Goal: Information Seeking & Learning: Find specific fact

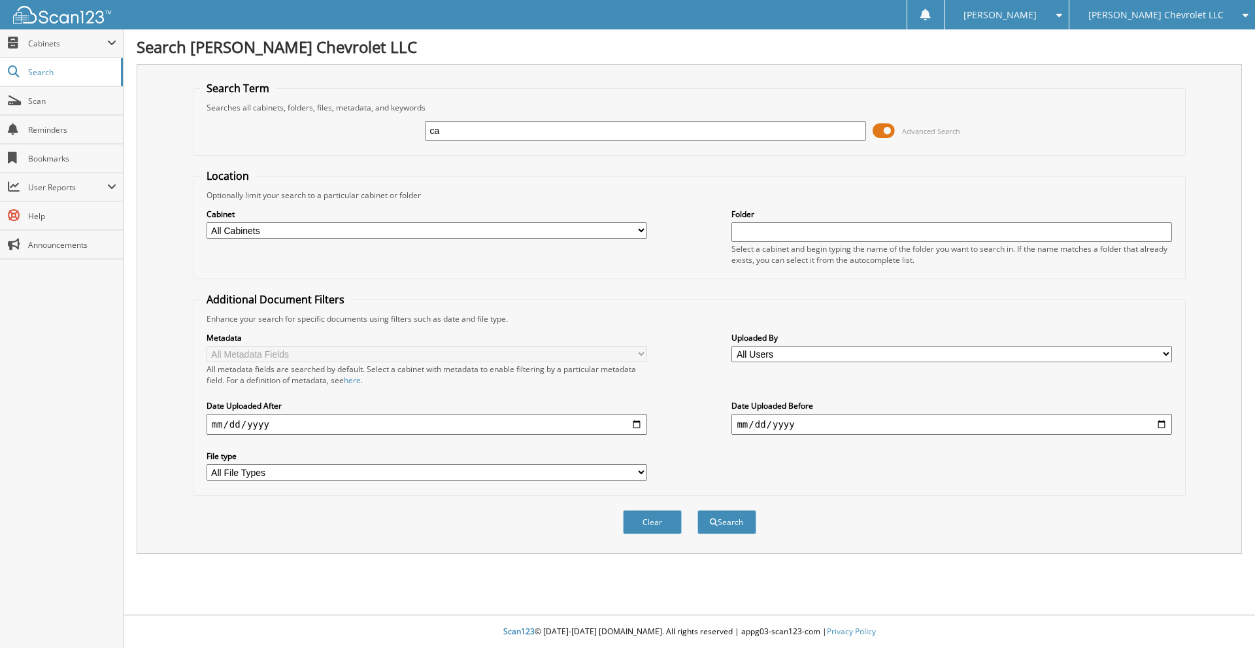
type input "c"
type input "1105909"
click at [697, 510] on button "Search" at bounding box center [726, 522] width 59 height 24
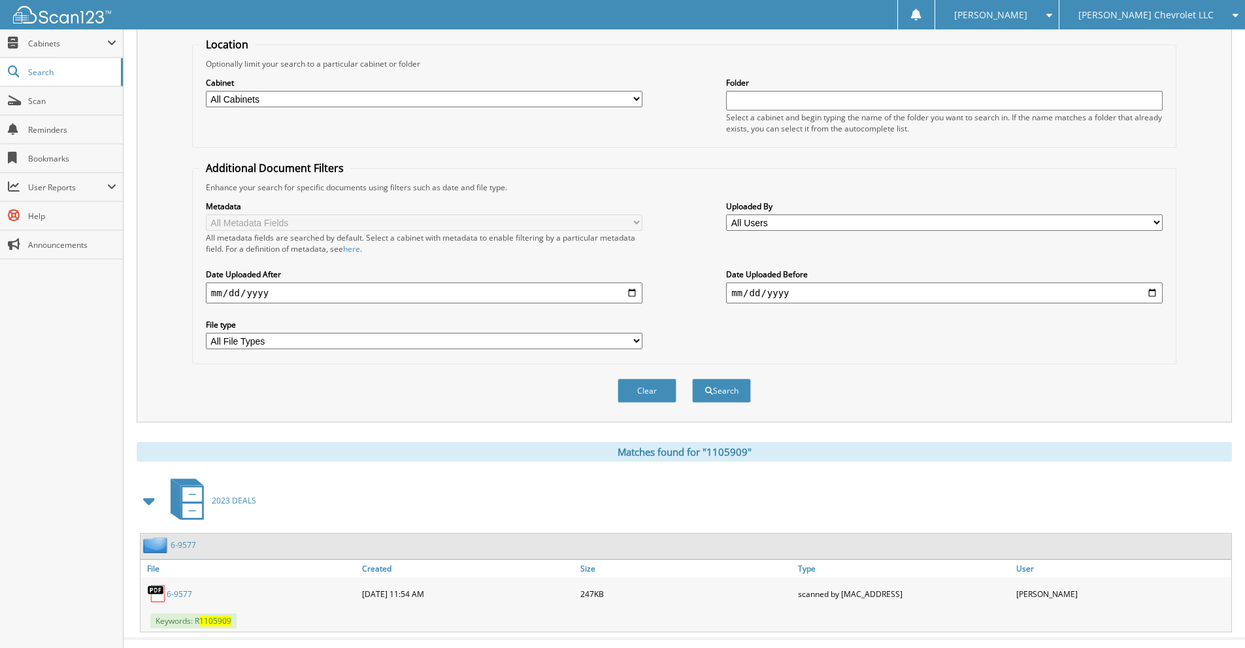
scroll to position [156, 0]
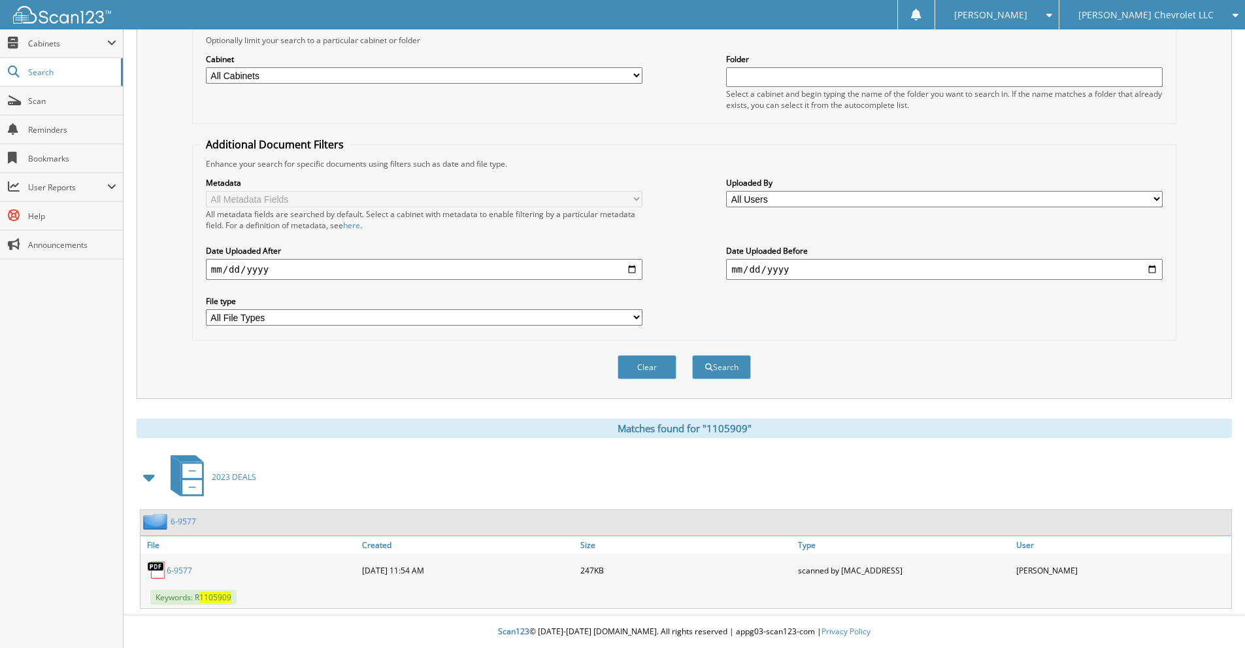
click at [183, 520] on link "6-9577" at bounding box center [183, 521] width 25 height 11
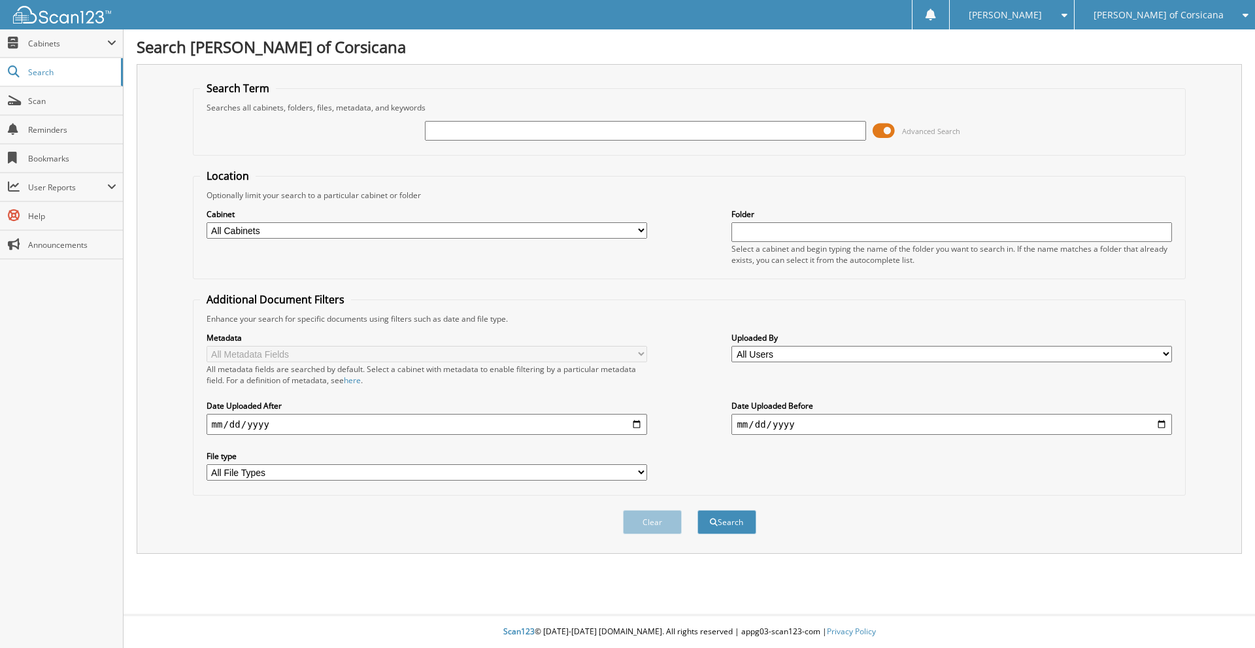
click at [444, 119] on div "Advanced Search" at bounding box center [689, 130] width 979 height 35
click at [446, 135] on input "text" at bounding box center [645, 131] width 441 height 20
click at [56, 43] on span "Cabinets" at bounding box center [67, 43] width 79 height 11
click at [33, 69] on span "This Company" at bounding box center [68, 72] width 96 height 12
